Goal: Navigation & Orientation: Find specific page/section

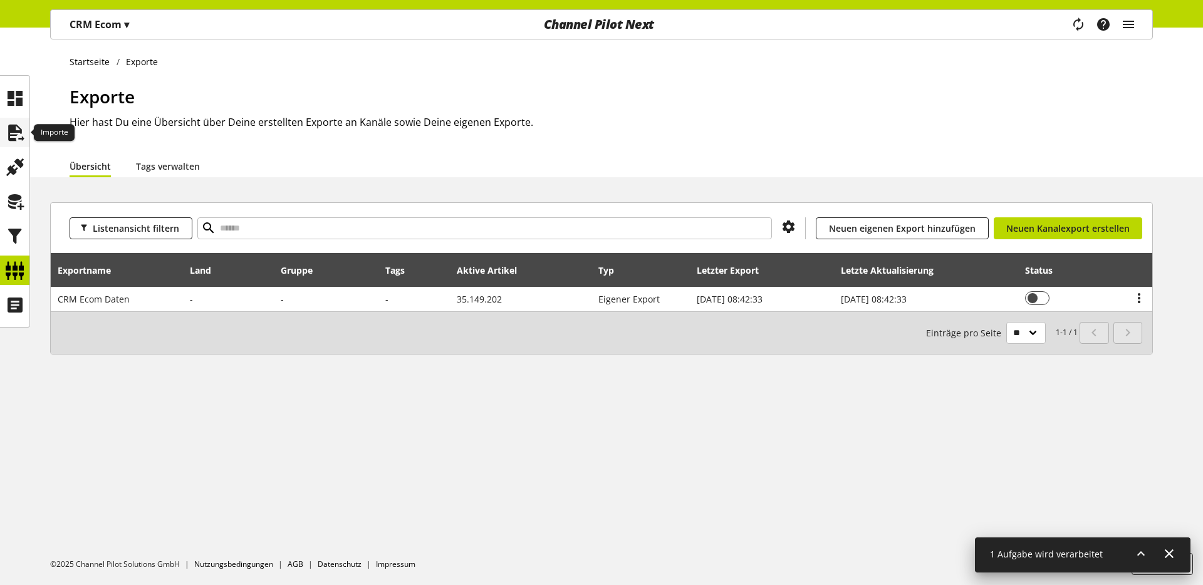
click at [20, 123] on icon at bounding box center [15, 132] width 20 height 25
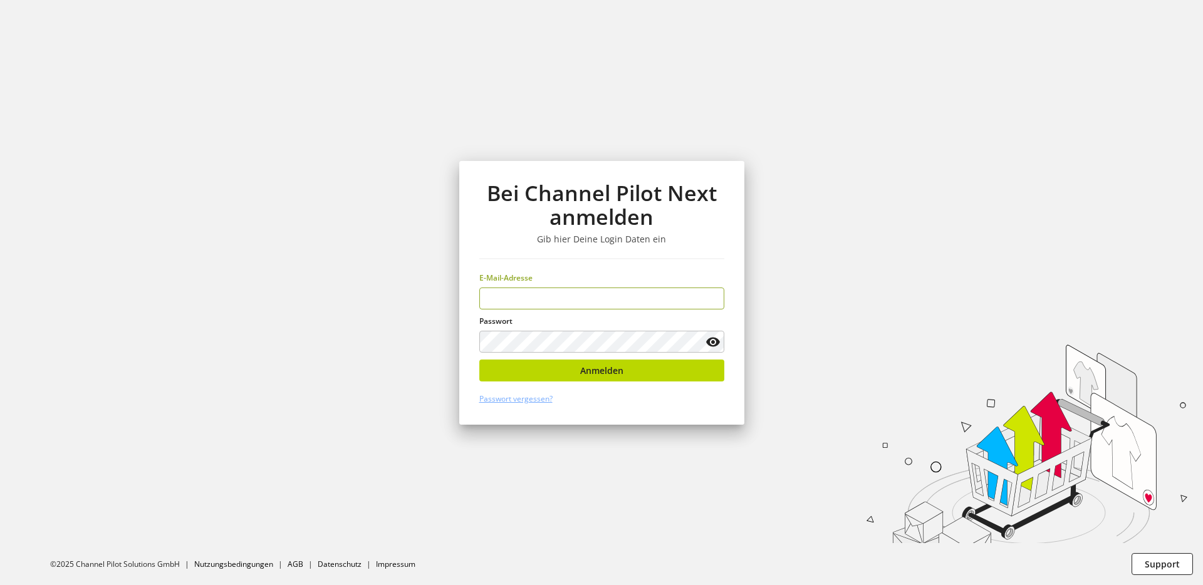
type input "**********"
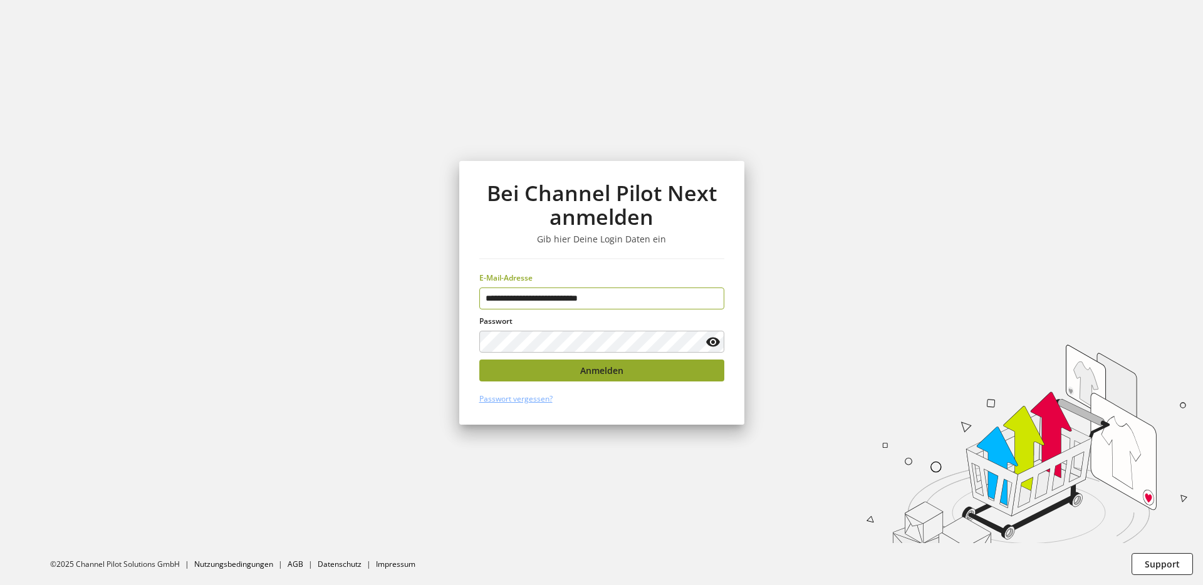
click at [586, 363] on button "Anmelden" at bounding box center [601, 371] width 245 height 22
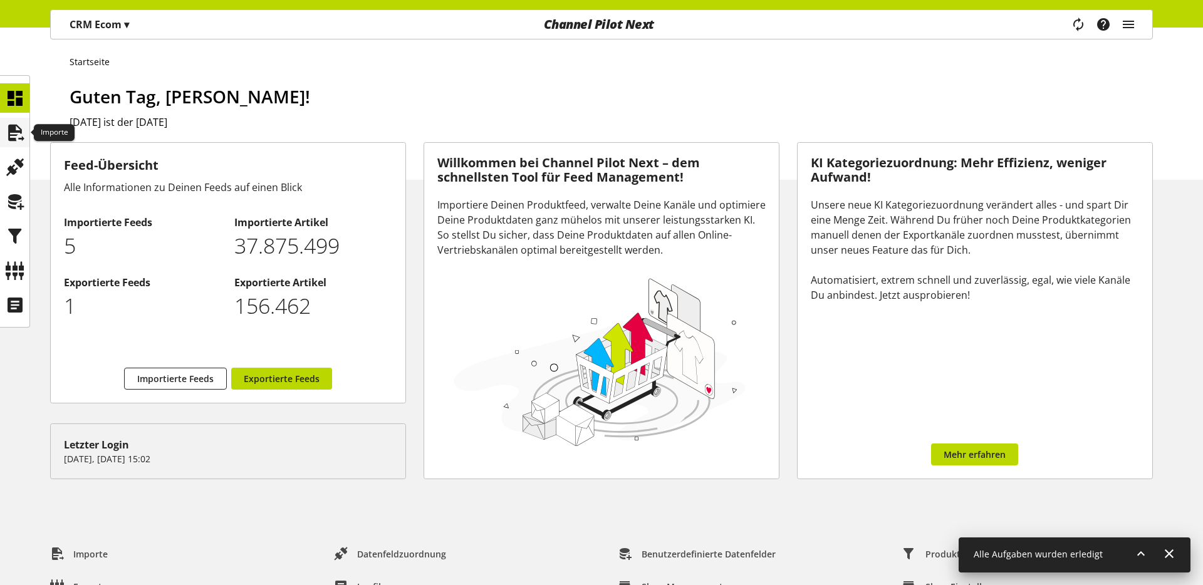
click at [15, 124] on icon at bounding box center [15, 132] width 20 height 25
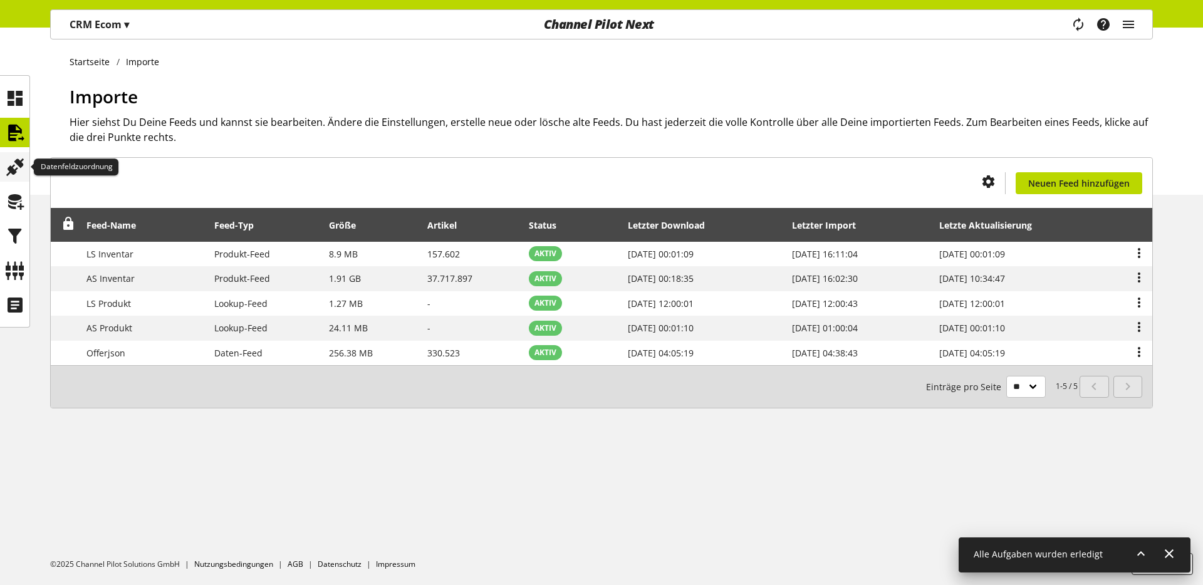
click at [23, 165] on icon at bounding box center [15, 167] width 20 height 25
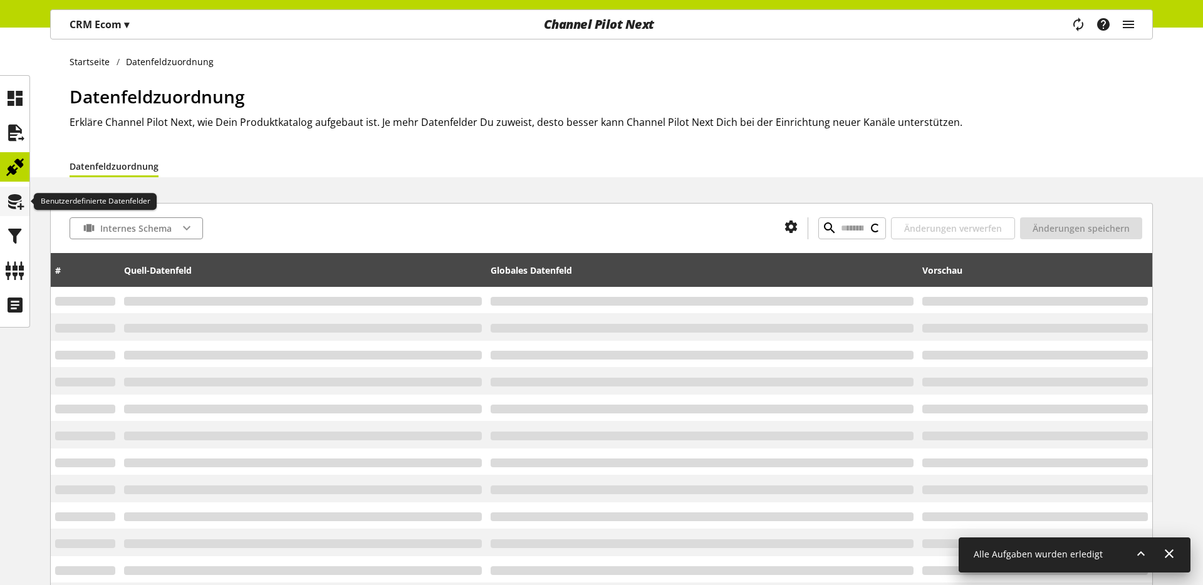
click at [16, 199] on icon at bounding box center [15, 201] width 20 height 25
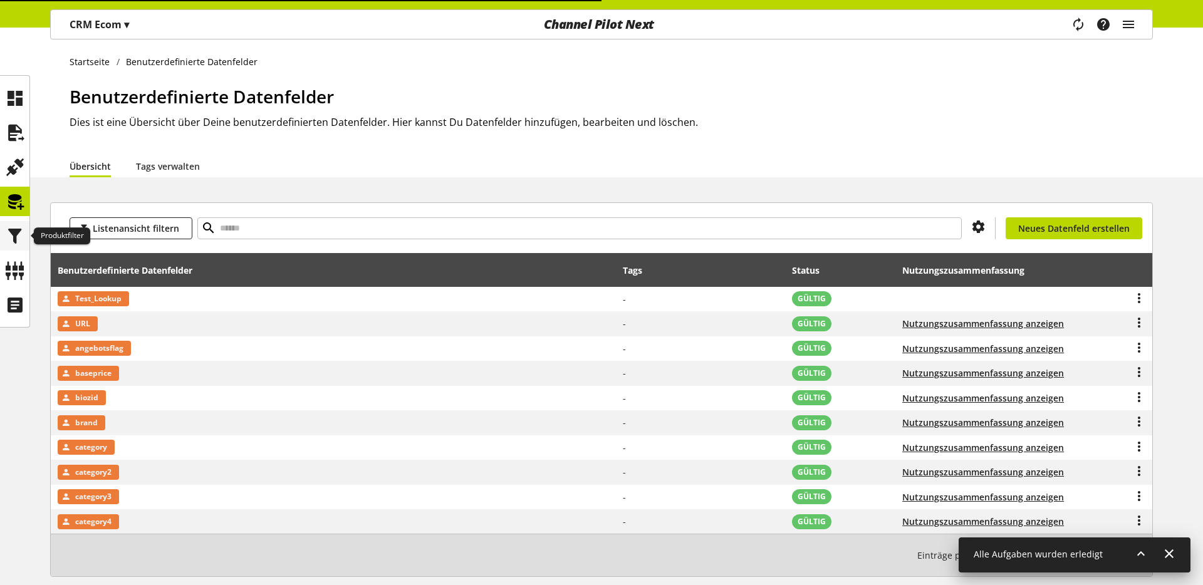
click at [14, 229] on icon at bounding box center [15, 236] width 20 height 25
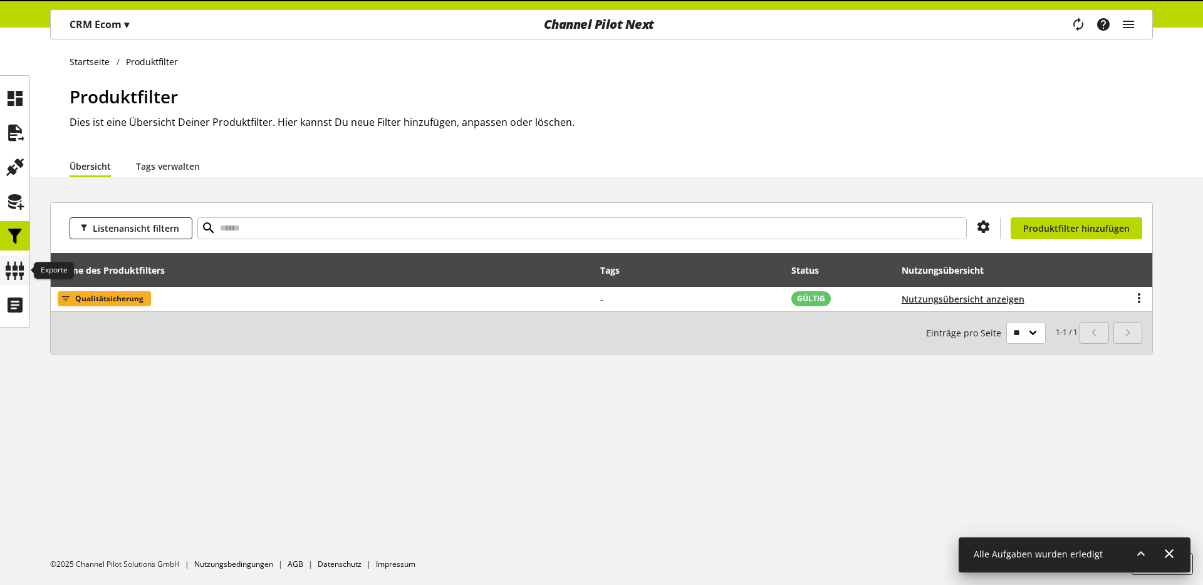
click at [14, 266] on icon at bounding box center [15, 270] width 20 height 25
